Goal: Find specific page/section: Find specific page/section

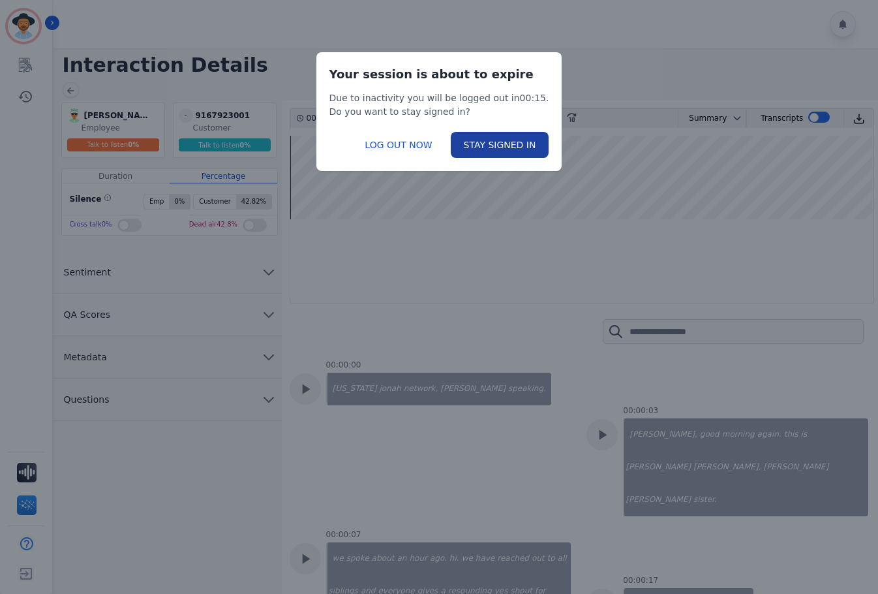
scroll to position [13109, 0]
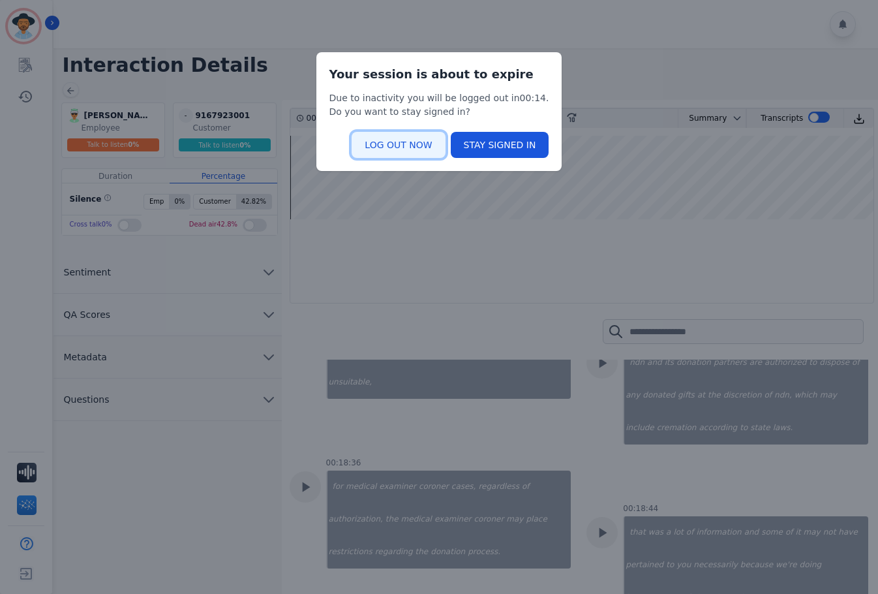
click at [411, 143] on button "LOG OUT NOW" at bounding box center [398, 145] width 93 height 26
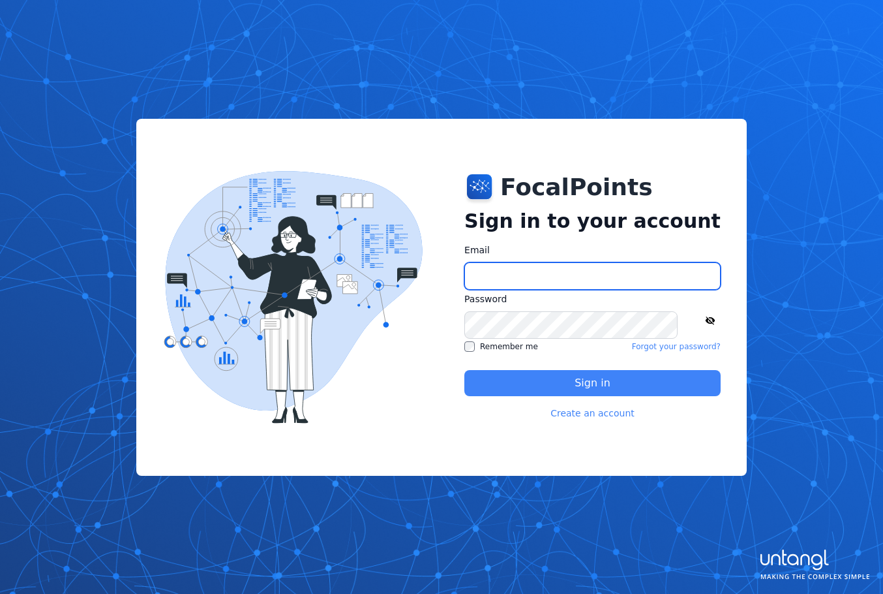
type input "**********"
click at [547, 382] on button "Sign in" at bounding box center [592, 383] width 256 height 26
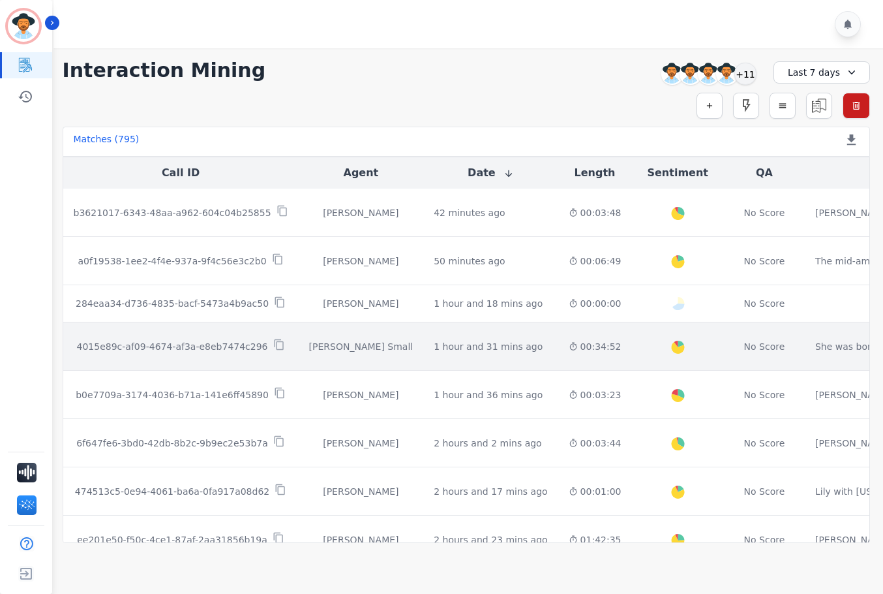
click at [558, 343] on td "00:34:52" at bounding box center [595, 346] width 74 height 48
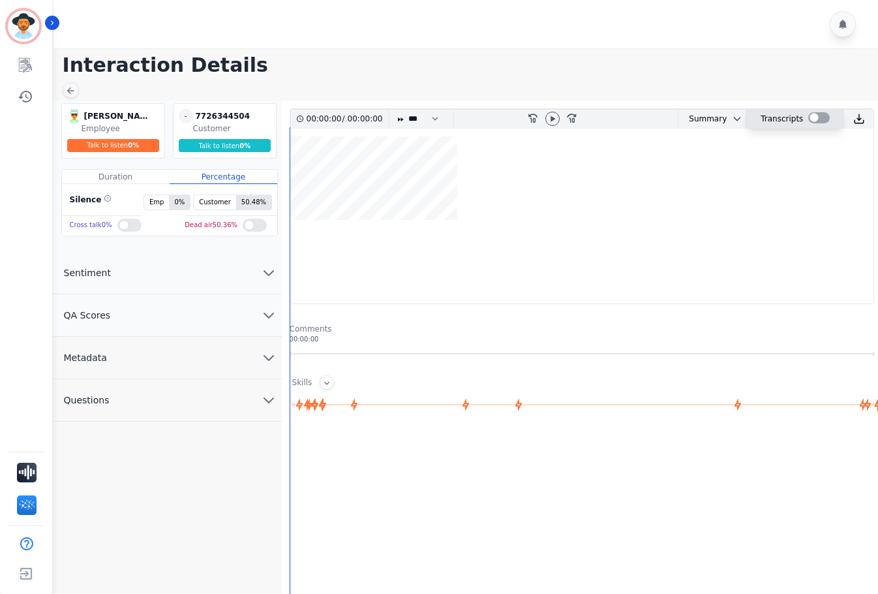
click at [809, 119] on div at bounding box center [819, 117] width 22 height 11
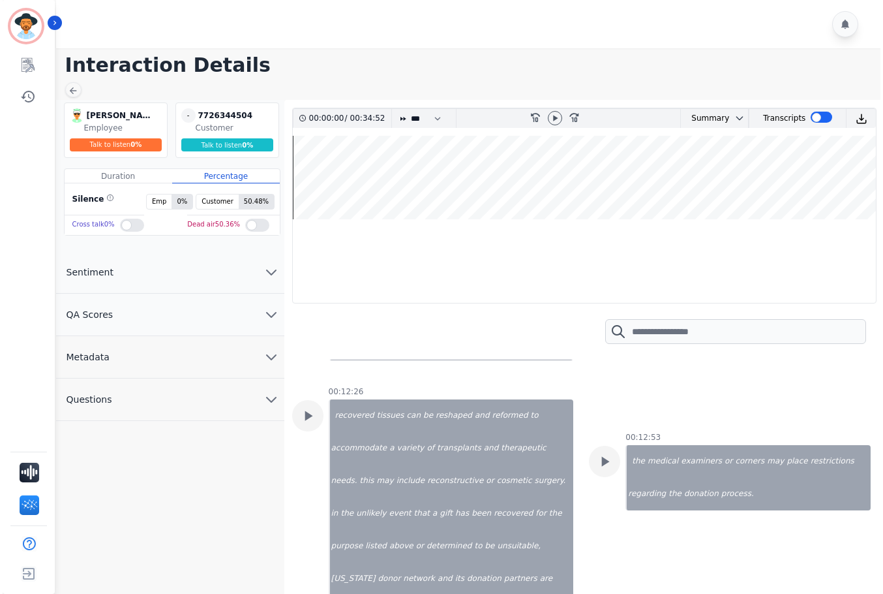
scroll to position [8935, 0]
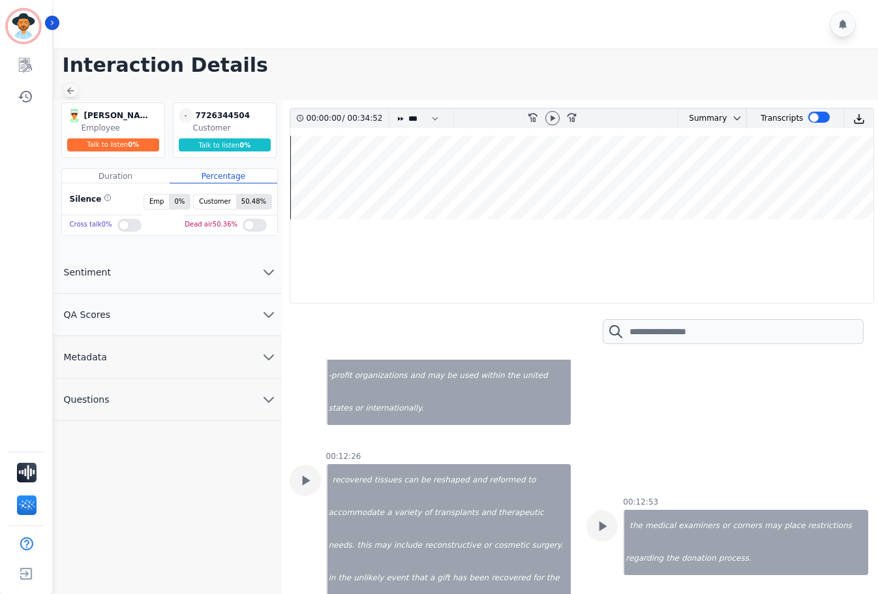
click at [70, 85] on icon at bounding box center [70, 90] width 10 height 10
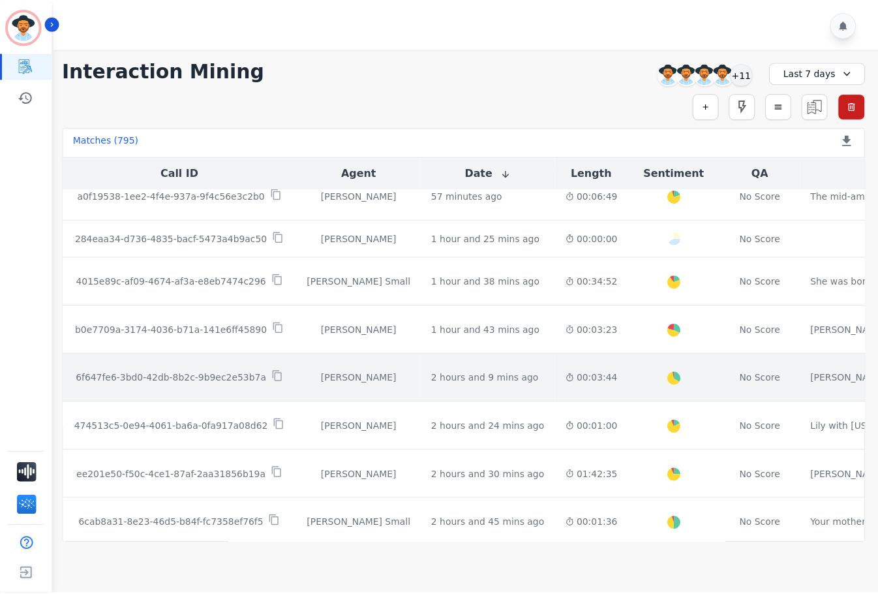
scroll to position [130, 0]
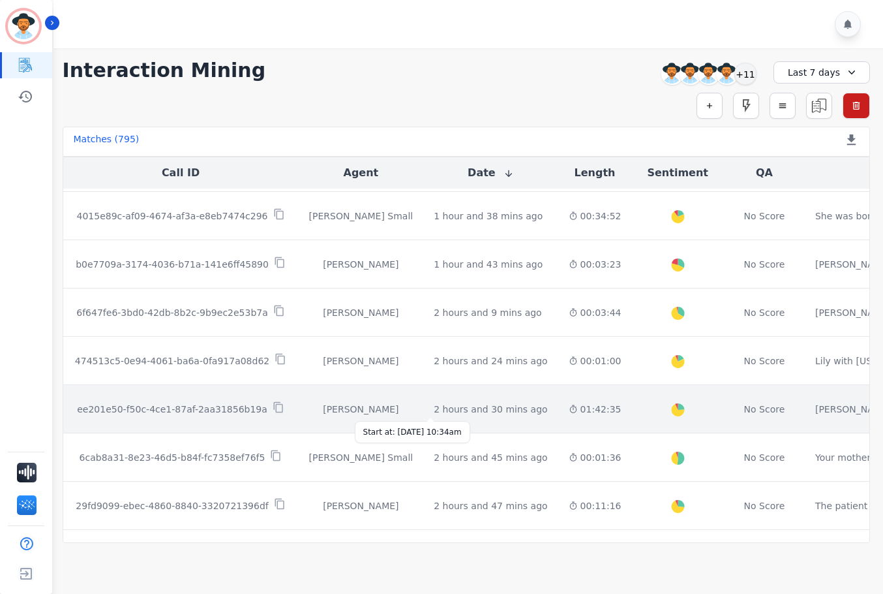
click at [434, 408] on div "2 hours and 30 mins ago" at bounding box center [490, 408] width 113 height 13
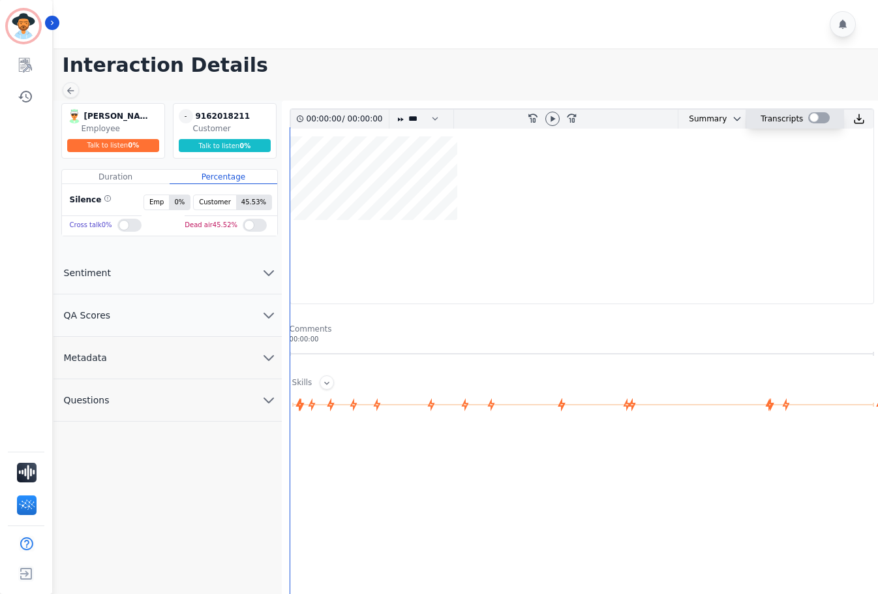
click at [808, 119] on div at bounding box center [819, 117] width 22 height 11
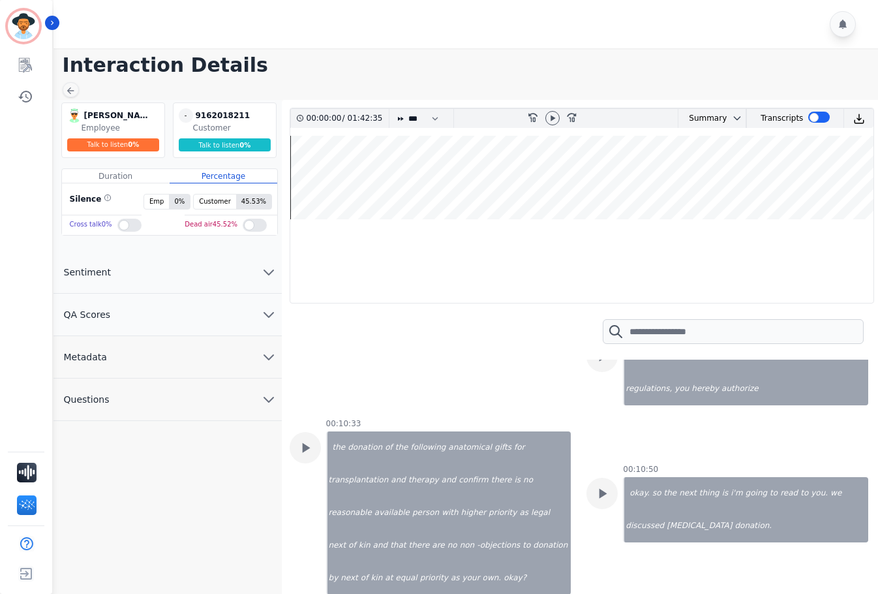
scroll to position [8609, 0]
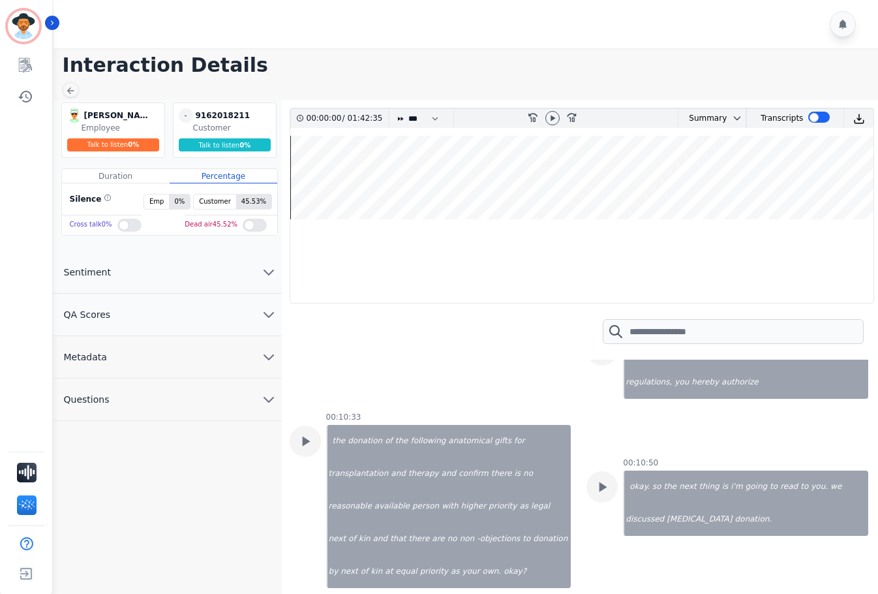
click at [554, 120] on icon at bounding box center [552, 118] width 5 height 6
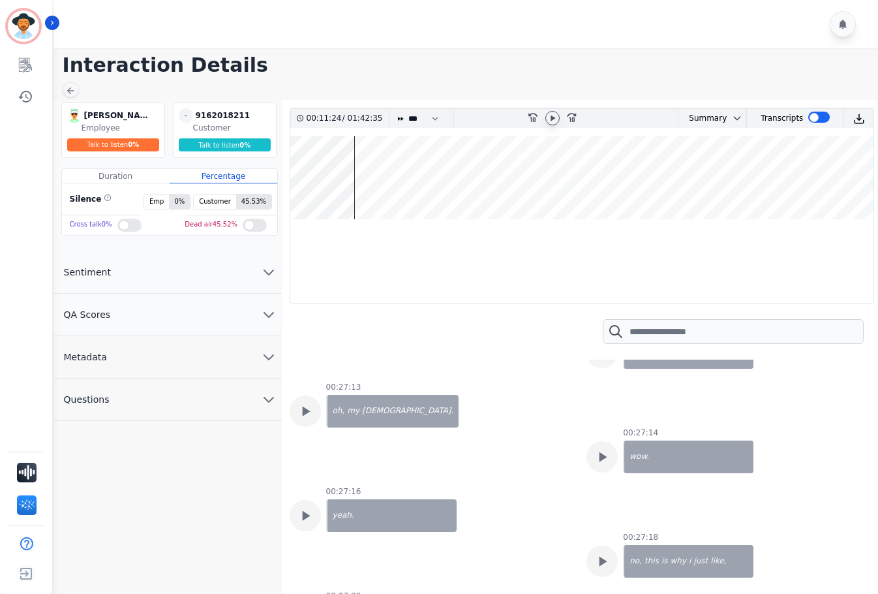
scroll to position [19892, 0]
